Goal: Task Accomplishment & Management: Manage account settings

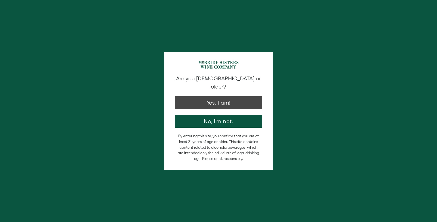
type input "**********"
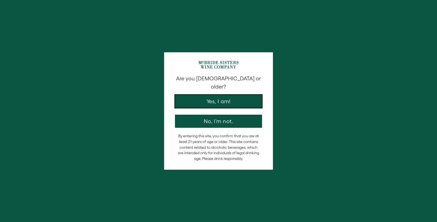
drag, startPoint x: 230, startPoint y: 92, endPoint x: 225, endPoint y: 94, distance: 5.3
click at [230, 95] on button "Yes, I am!" at bounding box center [218, 101] width 87 height 13
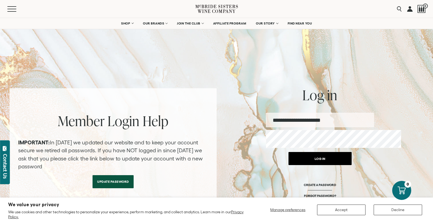
click at [330, 165] on button "Log in" at bounding box center [320, 158] width 63 height 13
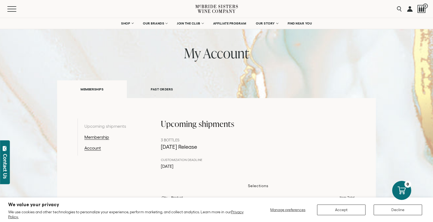
scroll to position [30, 0]
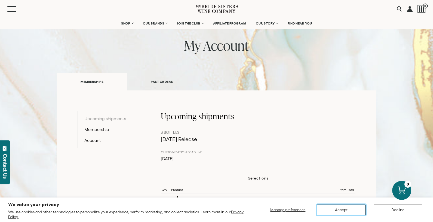
click at [348, 210] on button "Accept" at bounding box center [341, 209] width 48 height 11
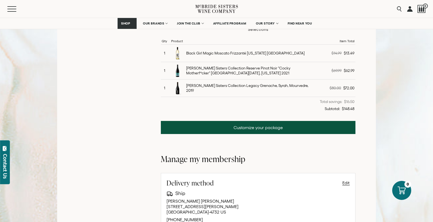
scroll to position [179, 0]
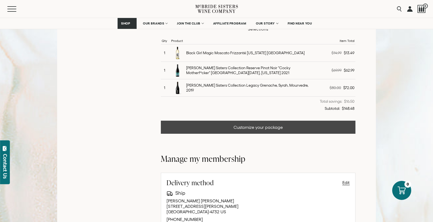
click at [279, 134] on link "Customize your package" at bounding box center [258, 127] width 195 height 13
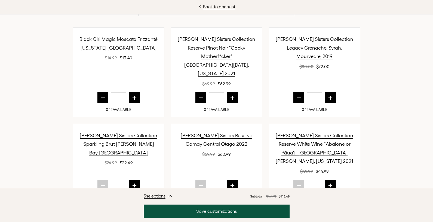
scroll to position [124, 0]
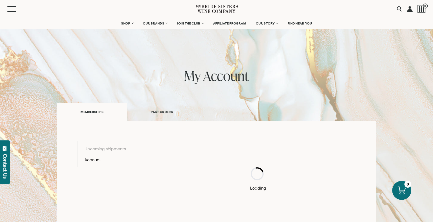
click at [407, 9] on link at bounding box center [409, 9] width 5 height 18
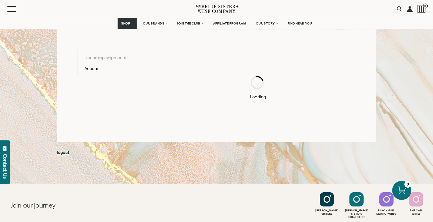
scroll to position [92, 0]
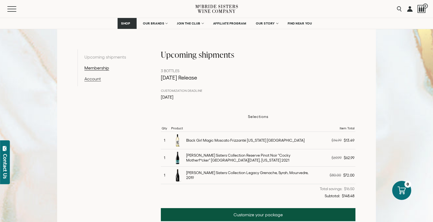
click at [102, 82] on link "Account" at bounding box center [112, 78] width 56 height 7
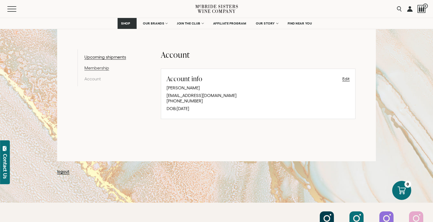
click at [103, 71] on link "Membership" at bounding box center [112, 68] width 56 height 7
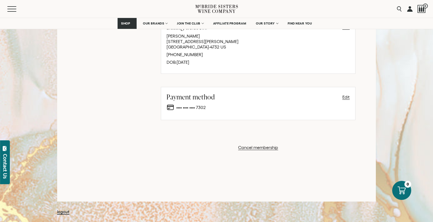
scroll to position [382, 0]
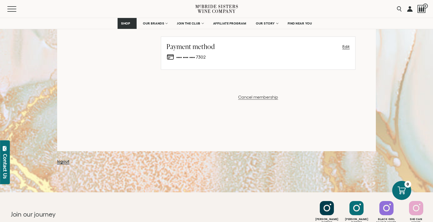
click at [274, 100] on button "Cancel membership" at bounding box center [258, 97] width 40 height 7
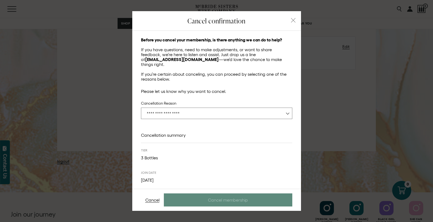
scroll to position [7, 0]
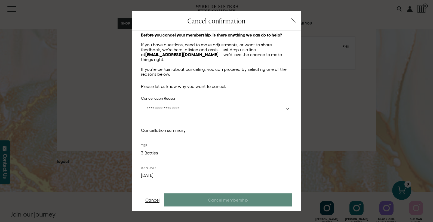
click at [229, 109] on select "**********" at bounding box center [216, 108] width 151 height 11
select select "**********"
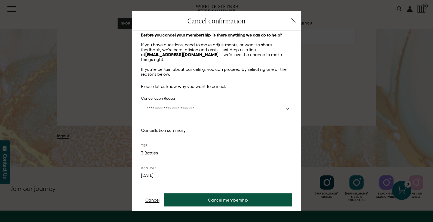
scroll to position [426, 0]
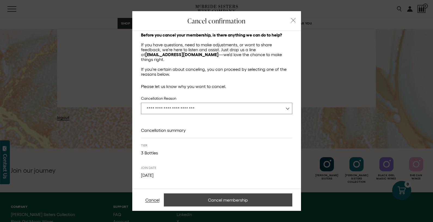
click at [231, 202] on button "Cancel membership" at bounding box center [228, 199] width 128 height 13
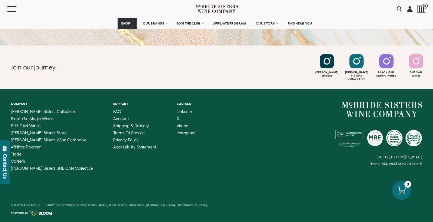
scroll to position [254, 0]
